Goal: Task Accomplishment & Management: Manage account settings

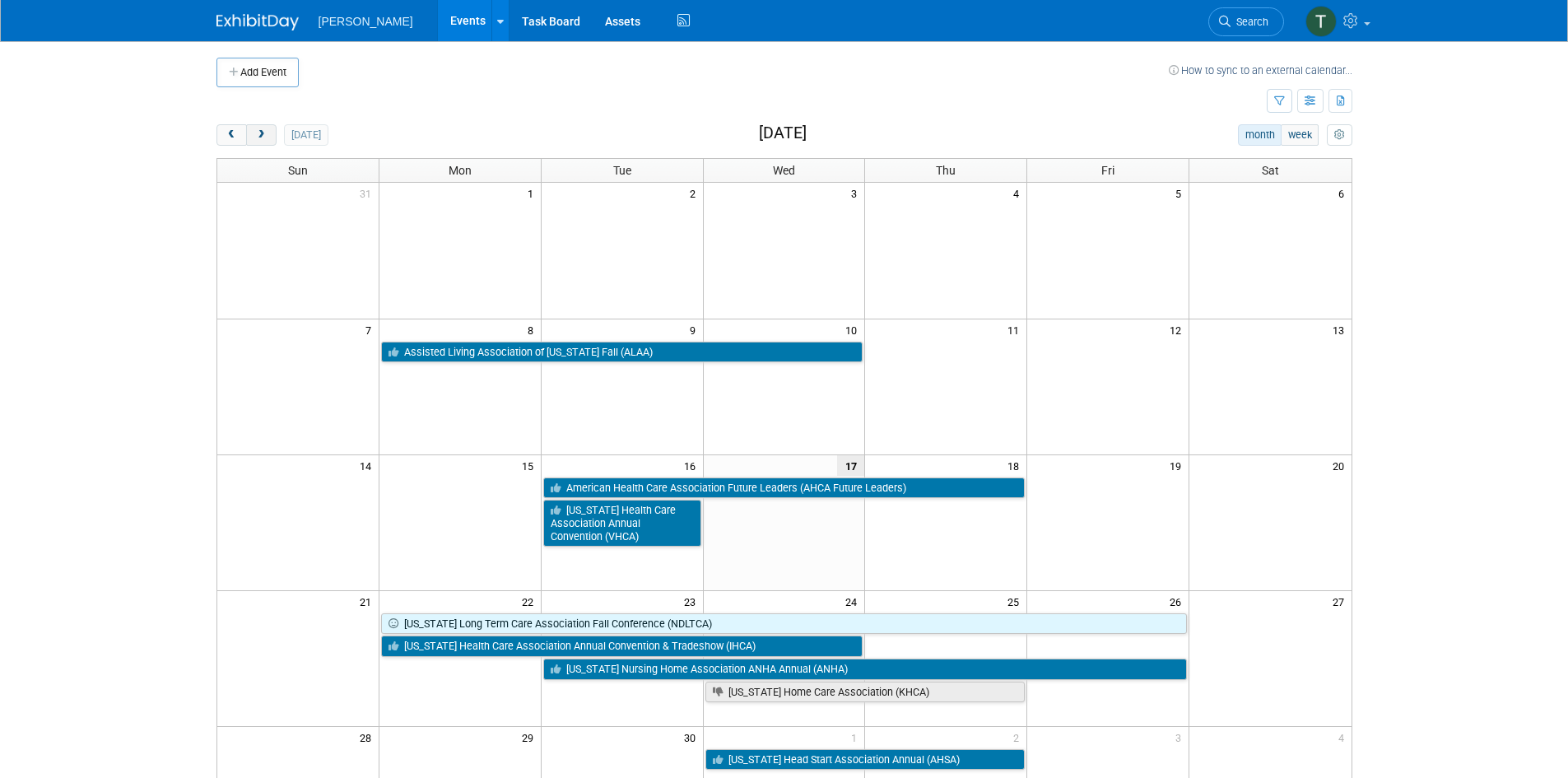
click at [261, 138] on span "next" at bounding box center [261, 135] width 12 height 11
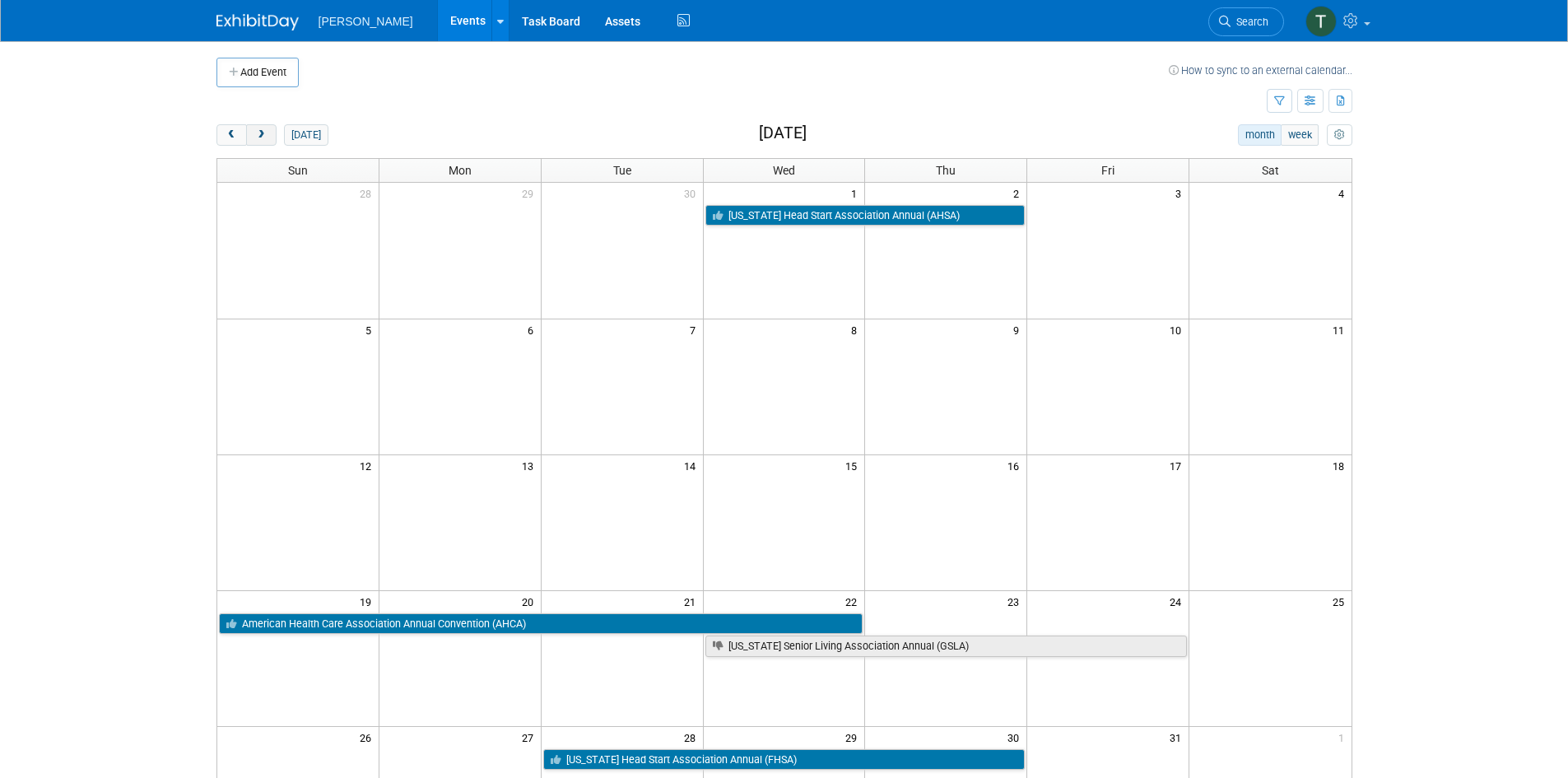
click at [261, 138] on span "next" at bounding box center [261, 135] width 12 height 11
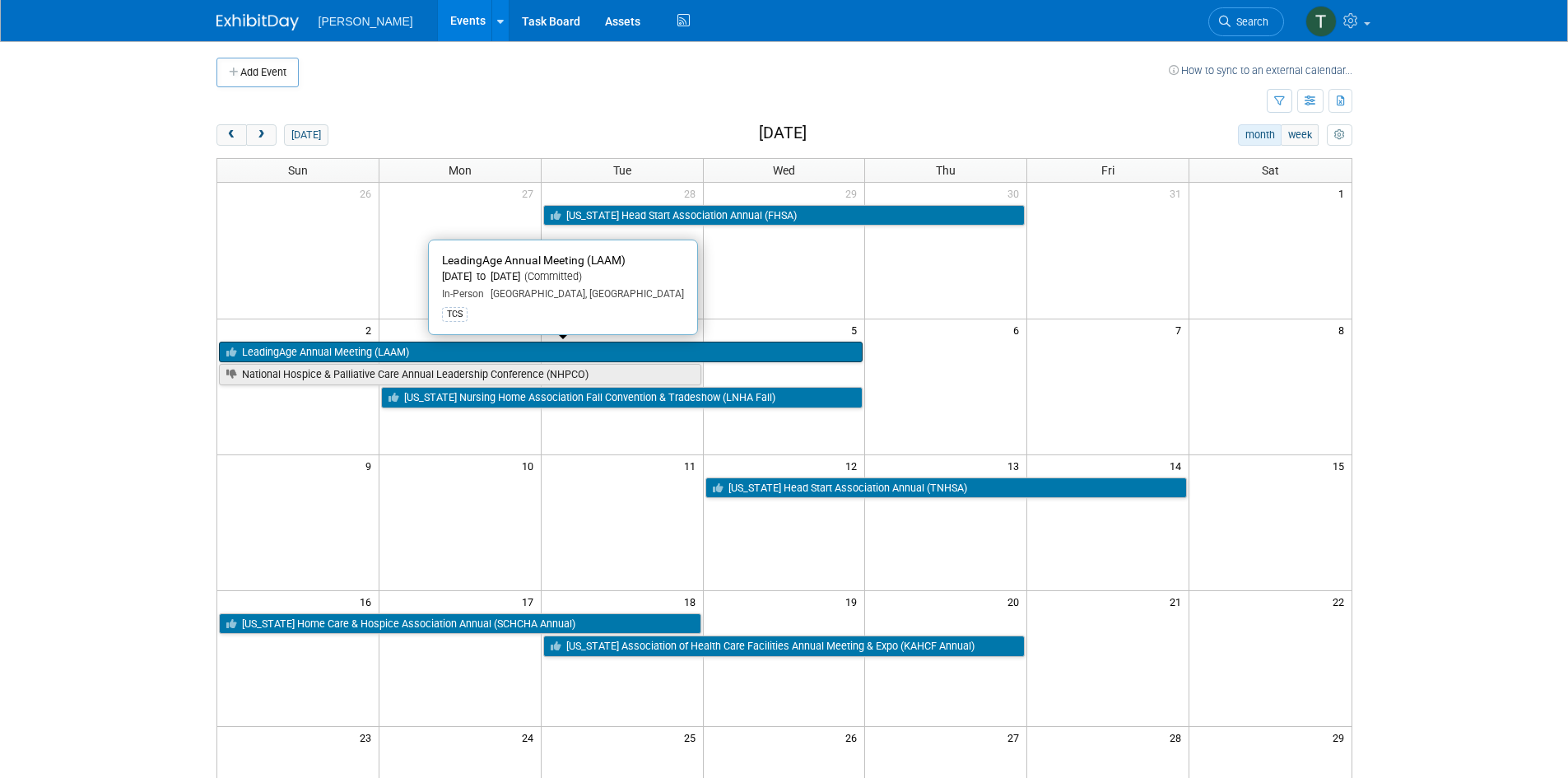
click at [422, 353] on link "LeadingAge Annual Meeting (LAAM)" at bounding box center [540, 353] width 644 height 22
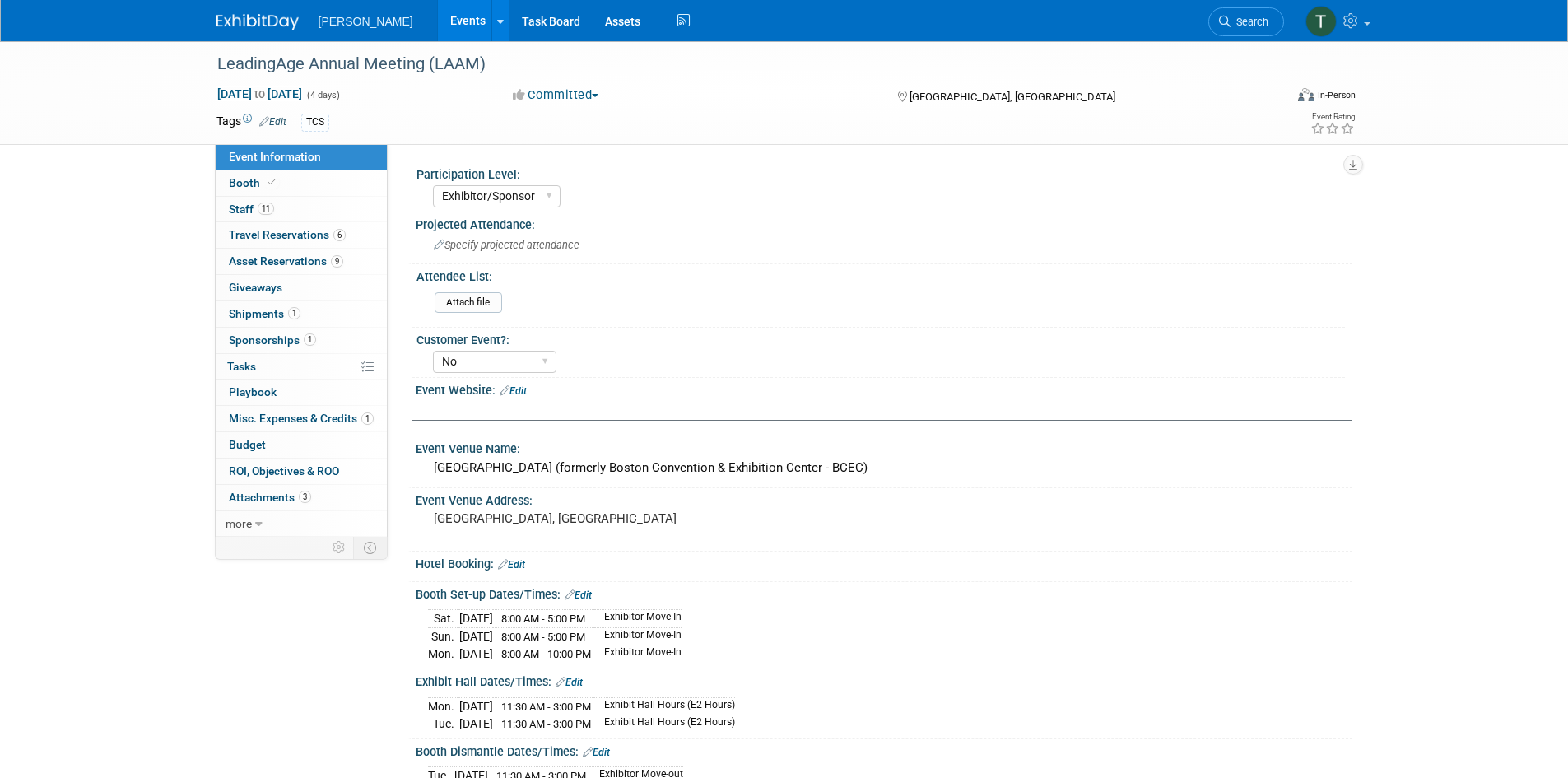
select select "Exhibitor/Sponsor"
select select "No"
click at [297, 235] on span "Travel Reservations 6" at bounding box center [287, 234] width 117 height 13
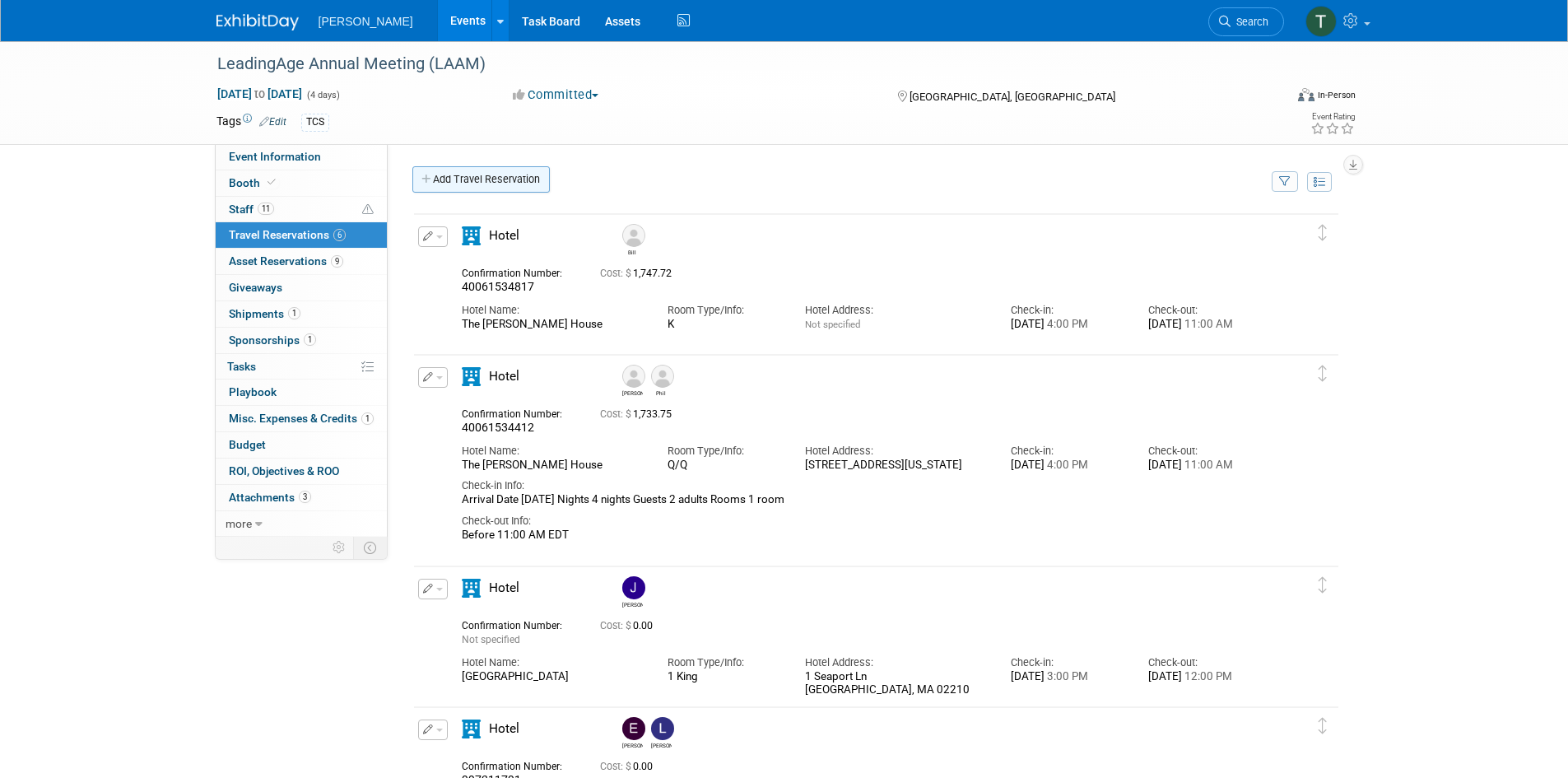
click at [425, 180] on icon at bounding box center [427, 180] width 12 height 11
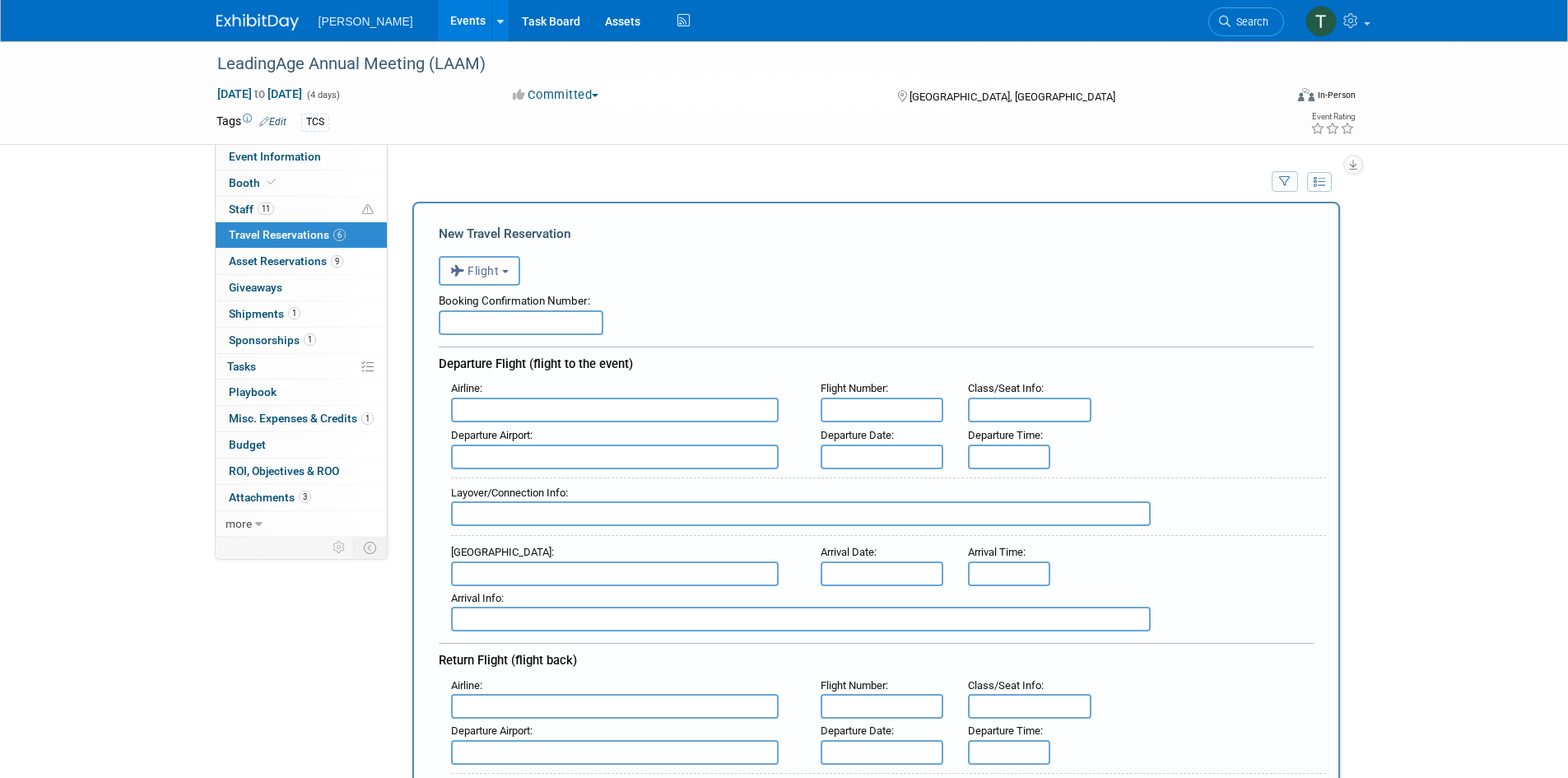
click at [491, 329] on input "text" at bounding box center [521, 322] width 165 height 25
click at [502, 325] on input "text" at bounding box center [521, 322] width 165 height 25
type input "GWOMDG"
click at [499, 413] on input "text" at bounding box center [615, 409] width 328 height 25
type input "Delta Air Lines (DAL)"
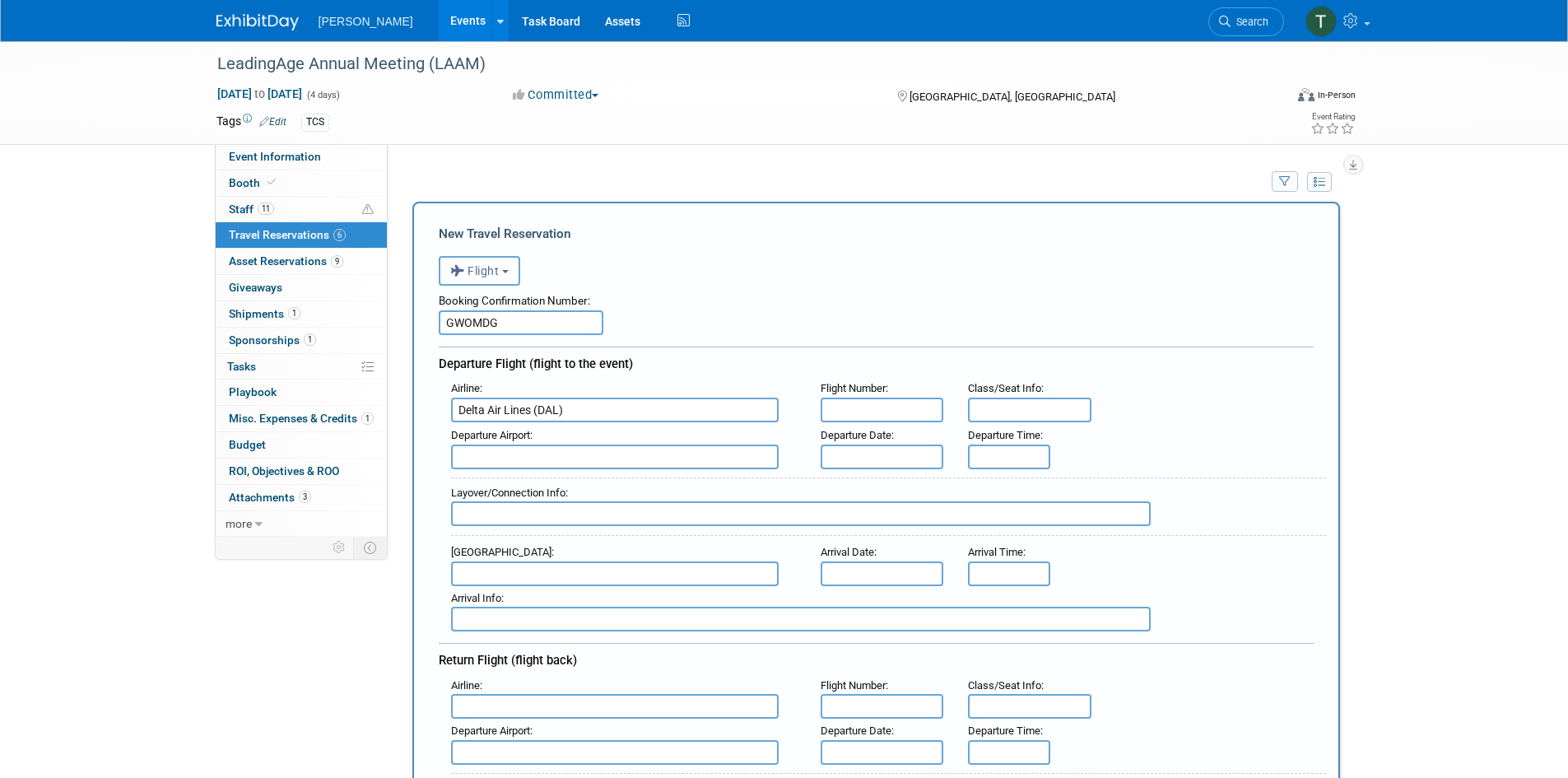
click at [842, 409] on input "text" at bounding box center [882, 409] width 123 height 25
type input "13A"
click at [488, 458] on input "text" at bounding box center [615, 456] width 328 height 25
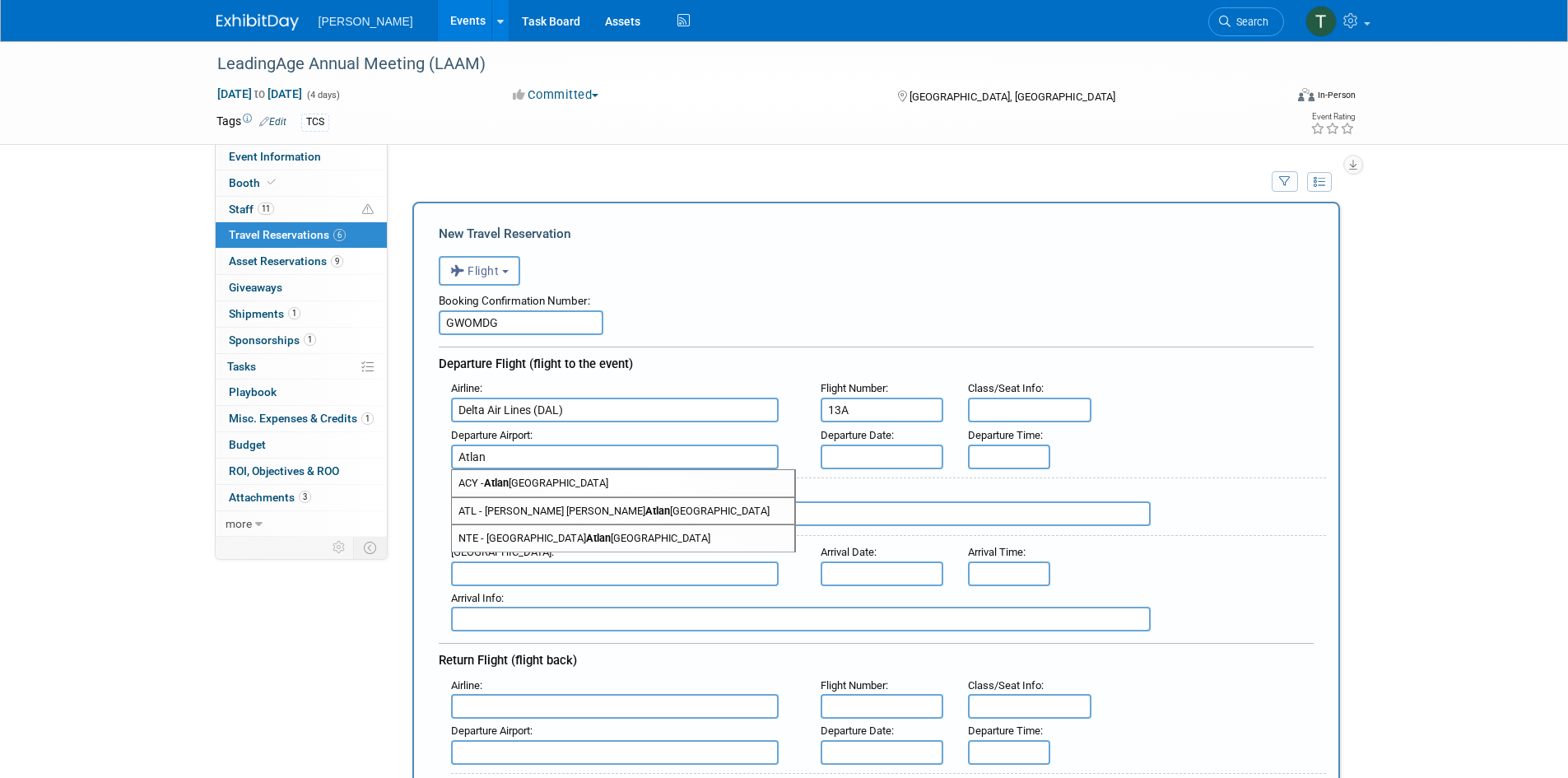
click at [511, 512] on span "ATL - [PERSON_NAME] [PERSON_NAME] [PERSON_NAME][GEOGRAPHIC_DATA]" at bounding box center [623, 511] width 343 height 27
type input "ATL - [PERSON_NAME][GEOGRAPHIC_DATA][PERSON_NAME]"
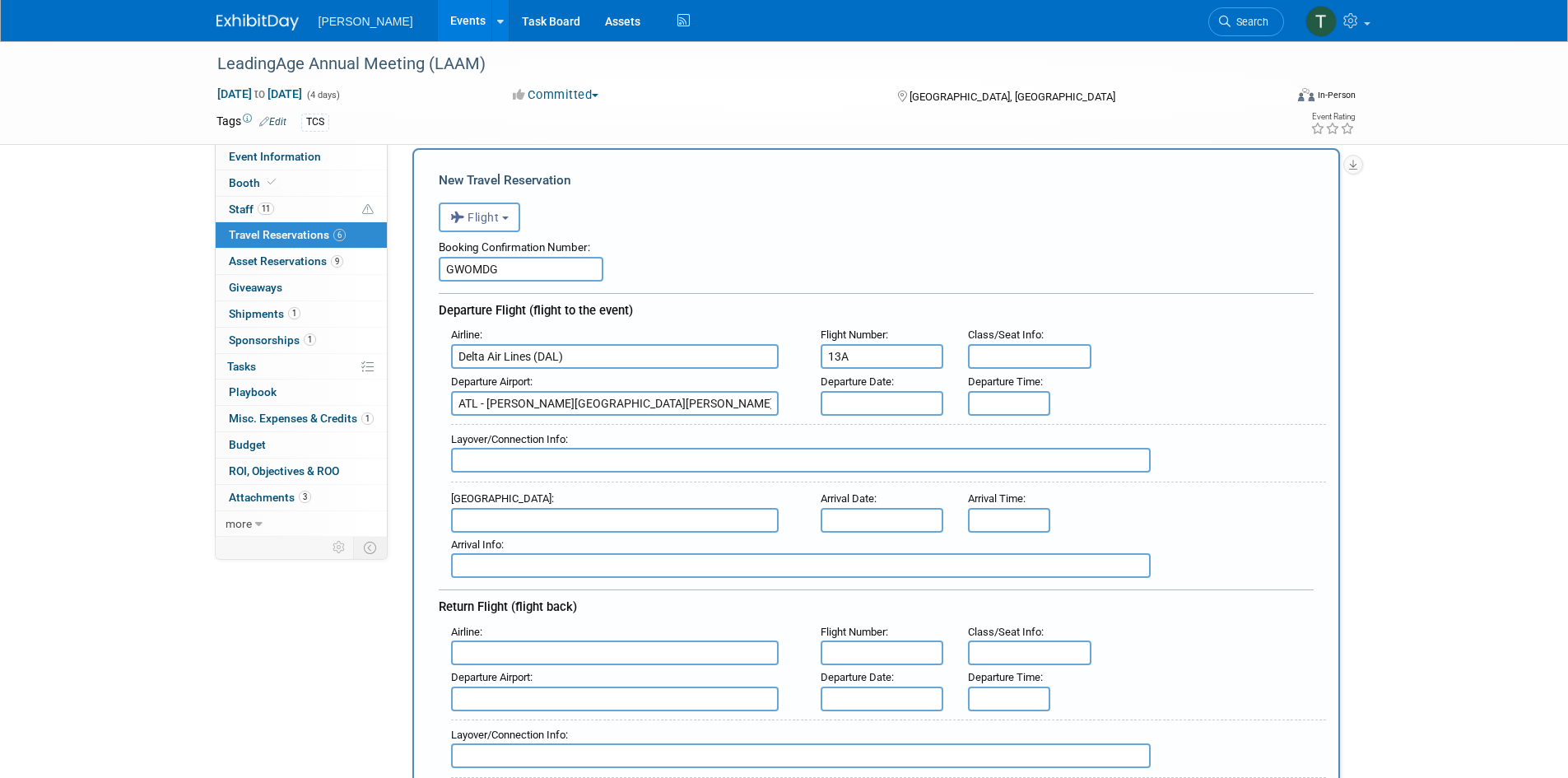
scroll to position [82, 0]
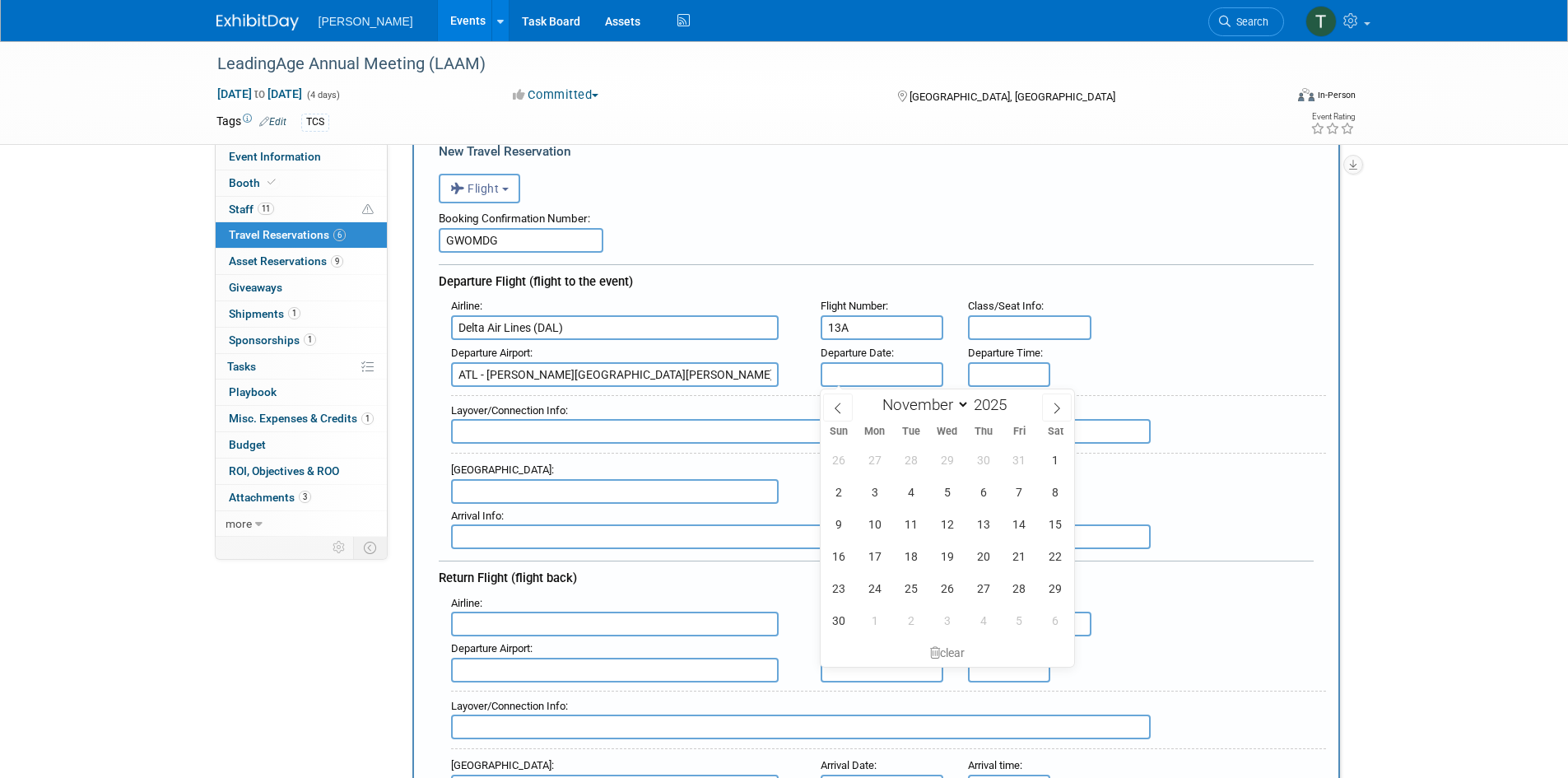
click at [871, 368] on input "text" at bounding box center [882, 375] width 123 height 25
click at [839, 488] on span "2" at bounding box center [838, 492] width 32 height 32
type input "[DATE]"
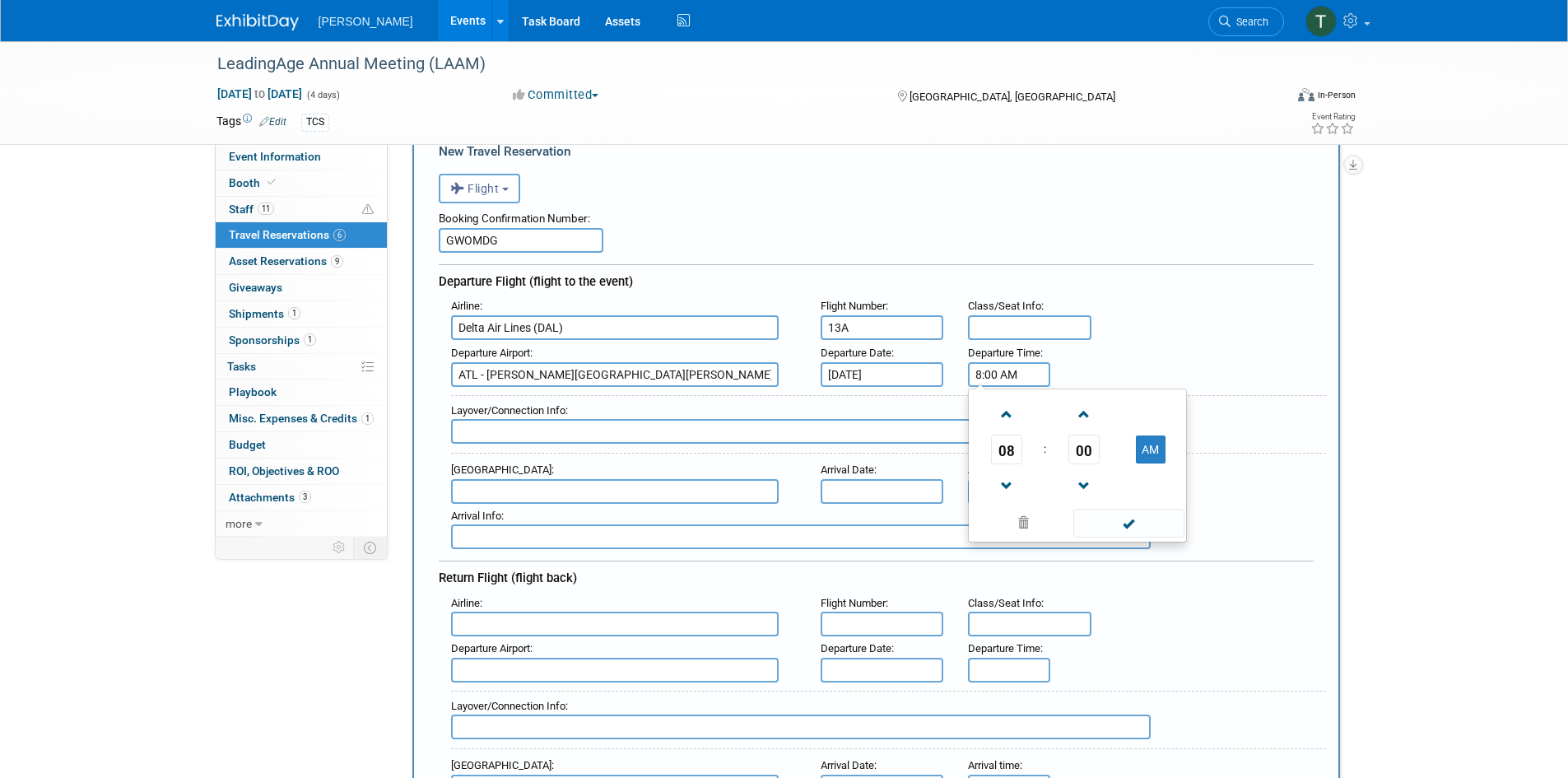
click at [997, 377] on input "8:00 AM" at bounding box center [1009, 375] width 82 height 25
click at [1009, 417] on span at bounding box center [1006, 414] width 29 height 29
click at [1084, 414] on span at bounding box center [1082, 414] width 29 height 29
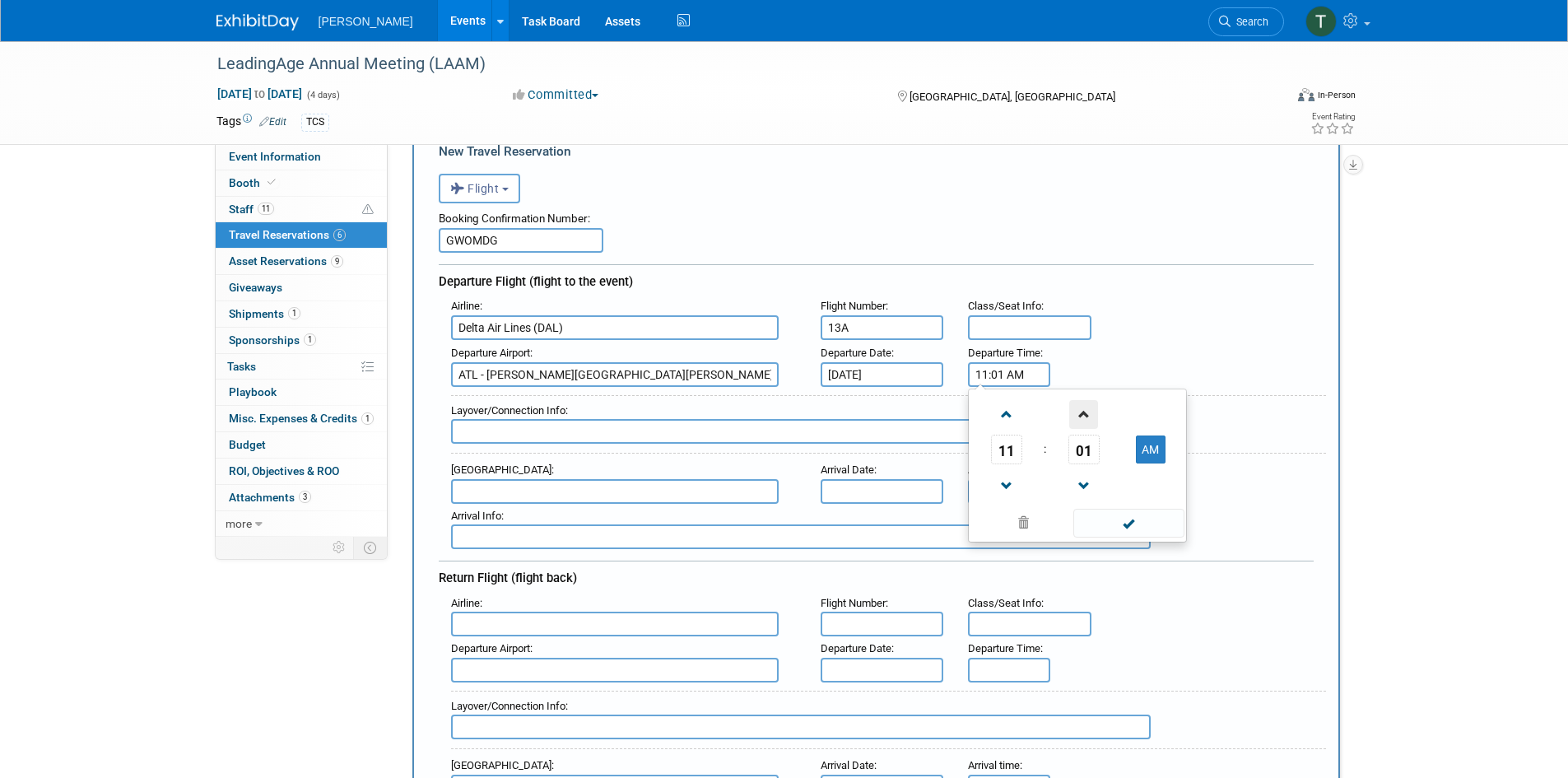
click at [1084, 414] on span at bounding box center [1082, 414] width 29 height 29
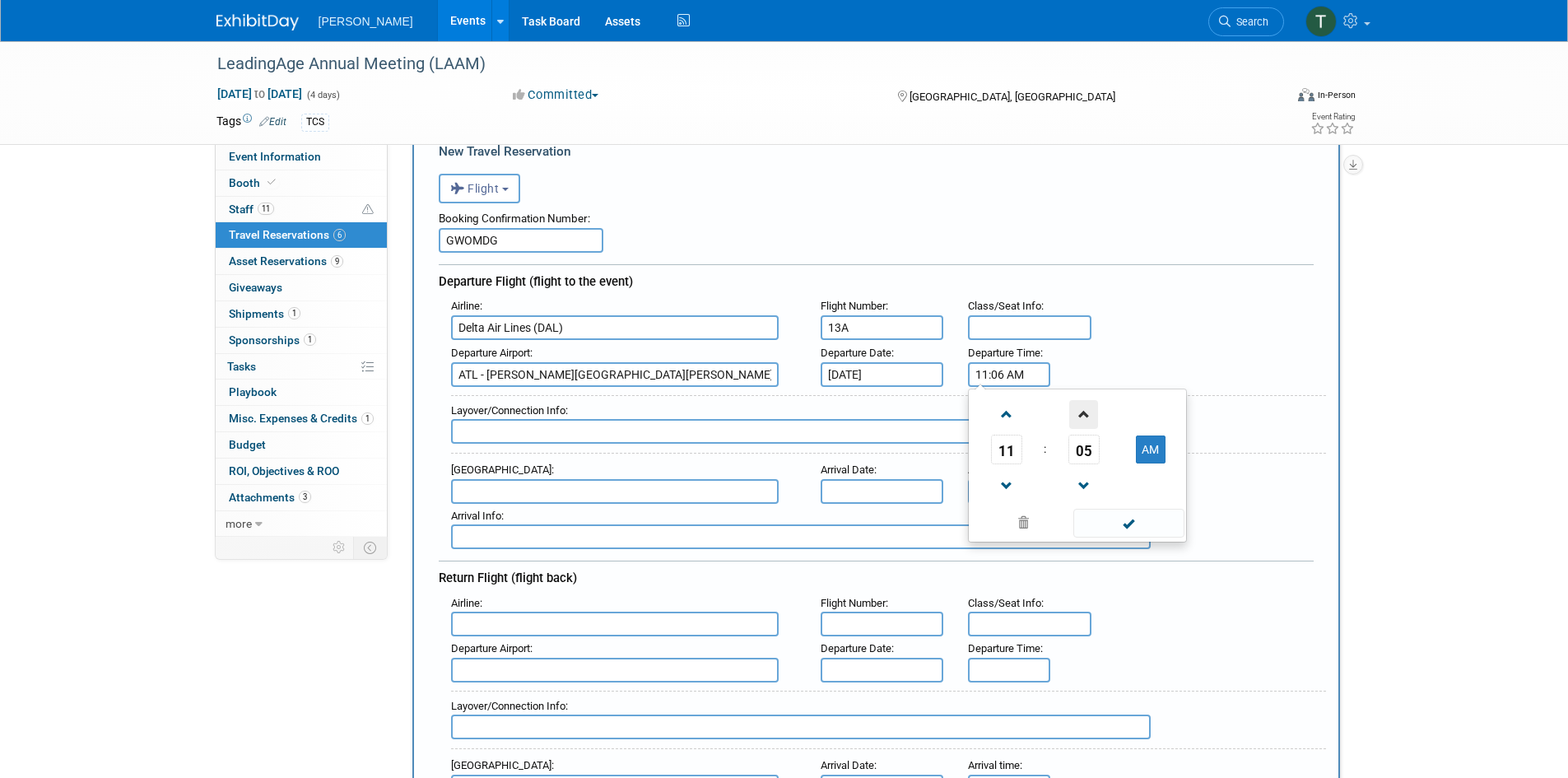
click at [1084, 414] on span at bounding box center [1082, 414] width 29 height 29
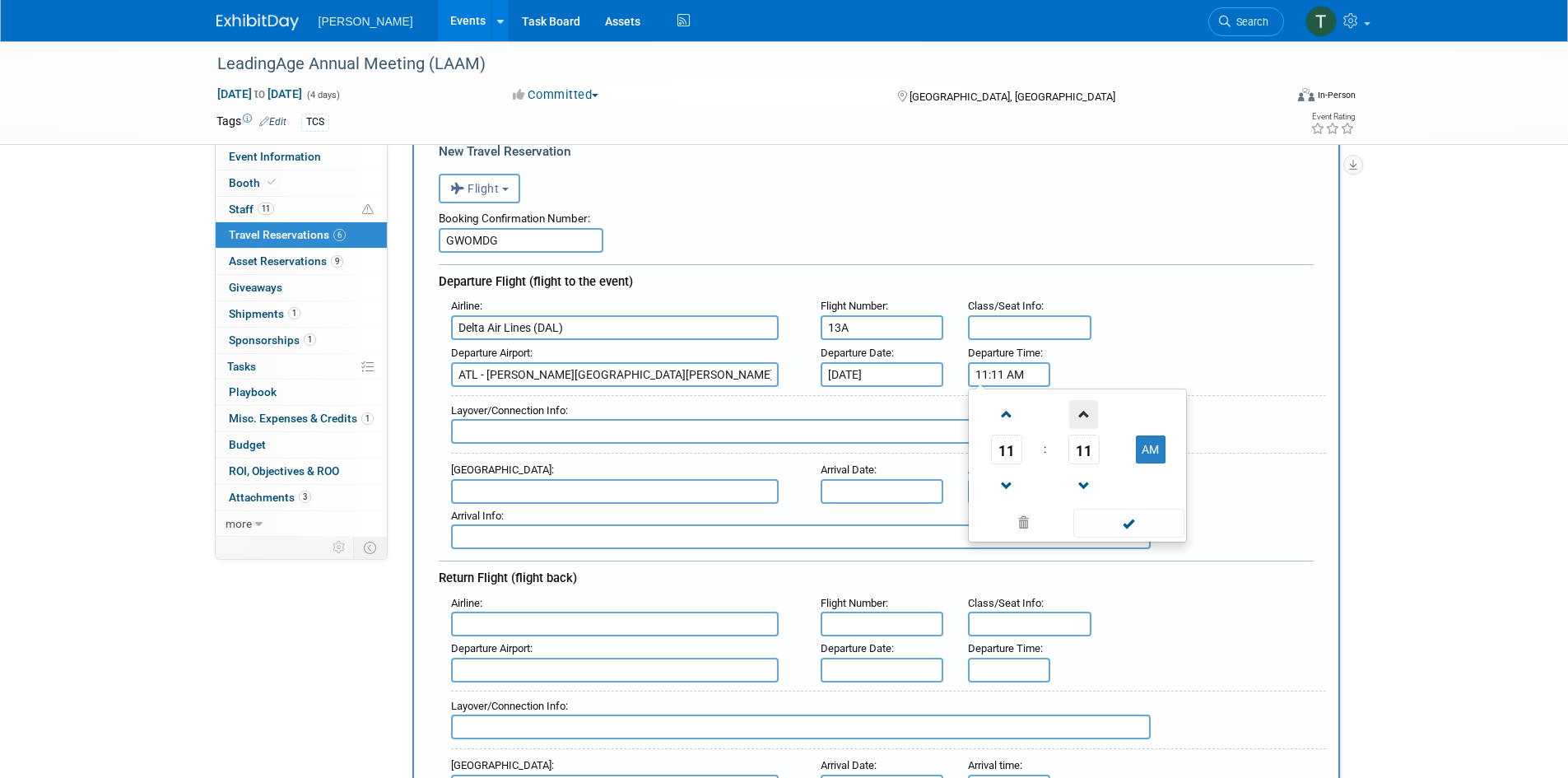
click at [1084, 414] on span at bounding box center [1082, 414] width 29 height 29
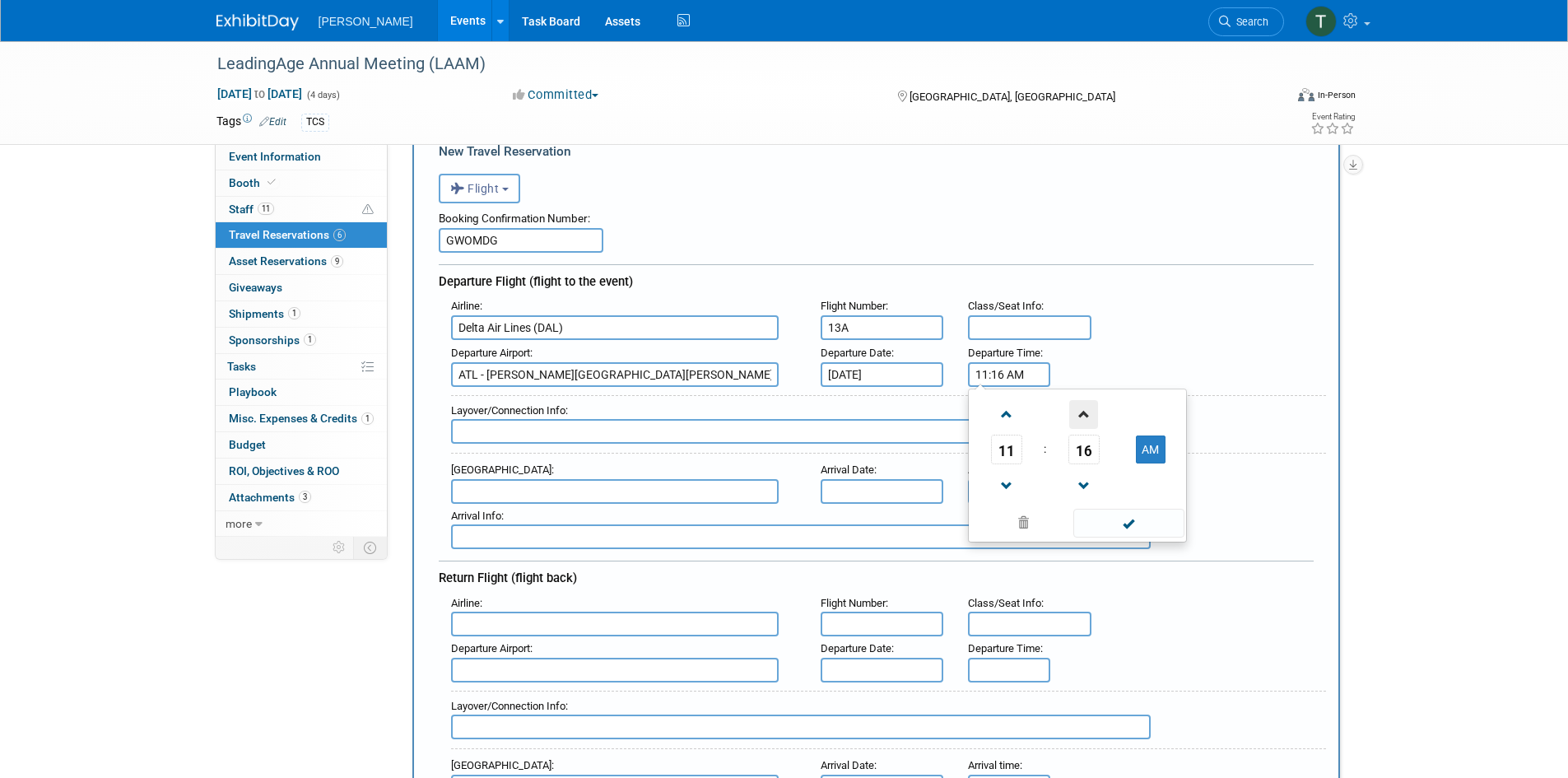
click at [1084, 414] on span at bounding box center [1082, 414] width 29 height 29
type input "11:17 AM"
